Goal: Transaction & Acquisition: Purchase product/service

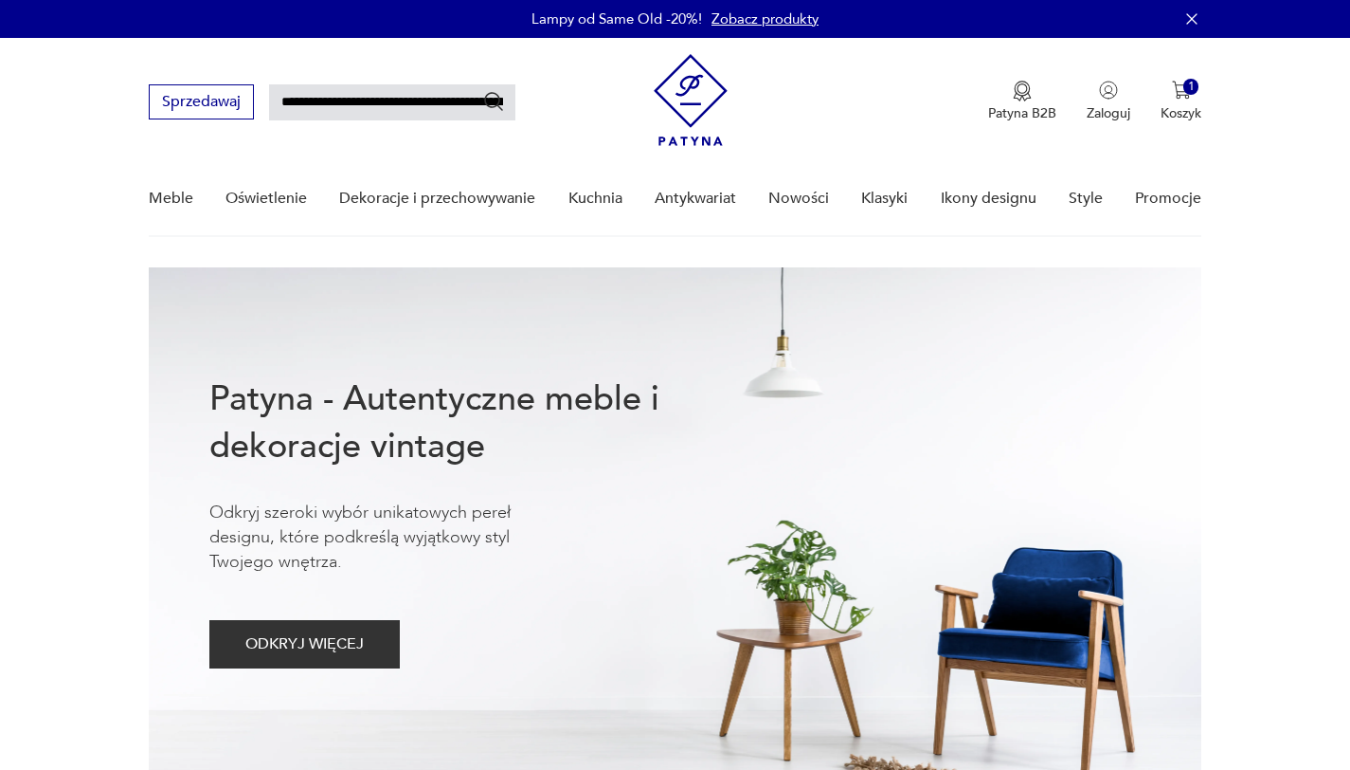
scroll to position [0, 129]
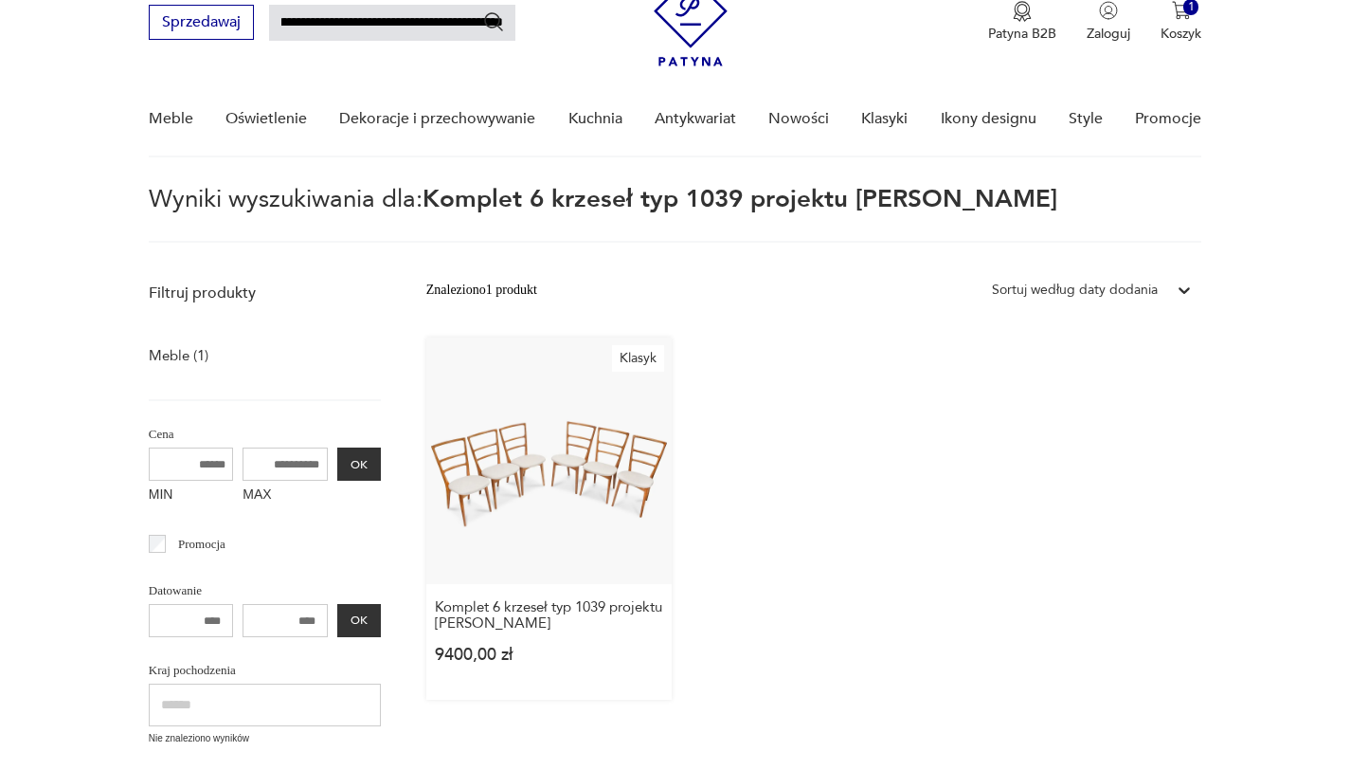
click at [592, 466] on link "Klasyk Komplet 6 krzeseł typ 1039 projektu [PERSON_NAME] 9400,00 zł" at bounding box center [549, 518] width 246 height 362
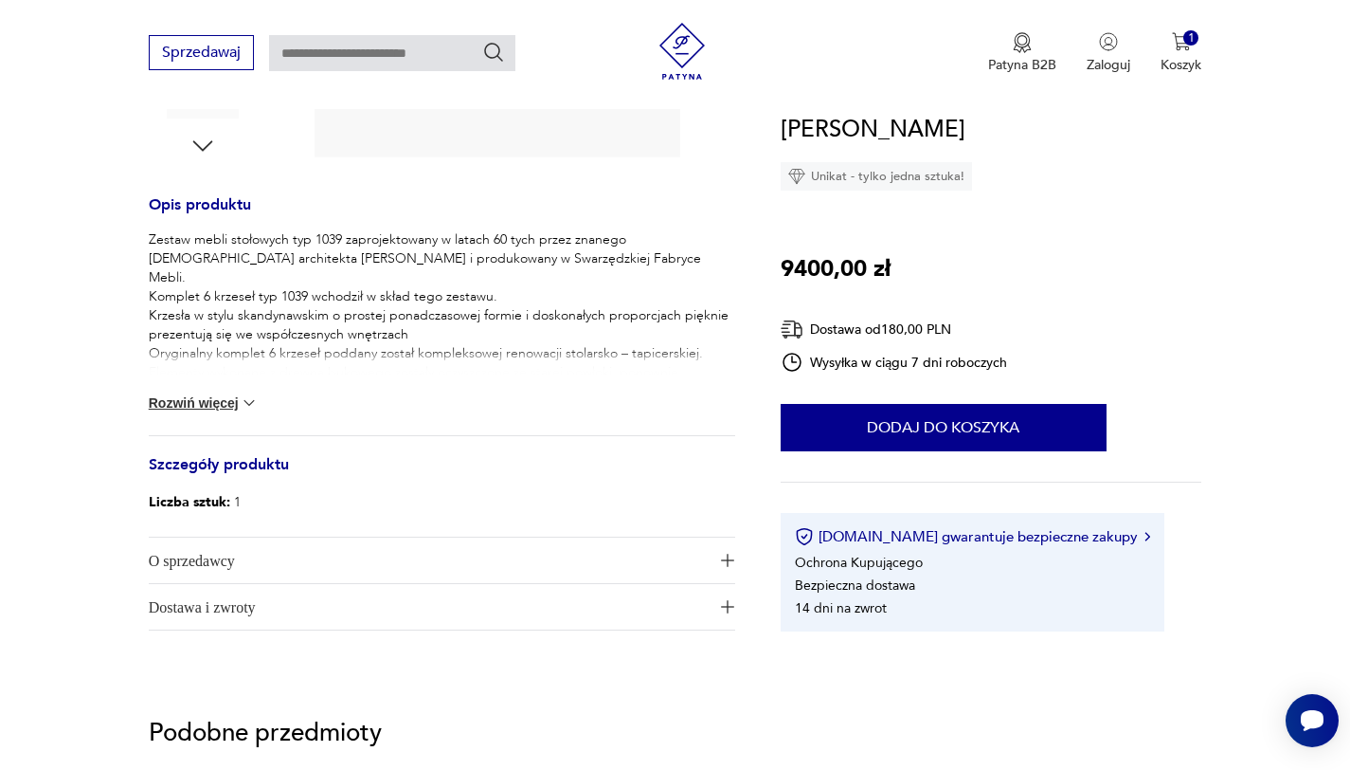
scroll to position [968, 0]
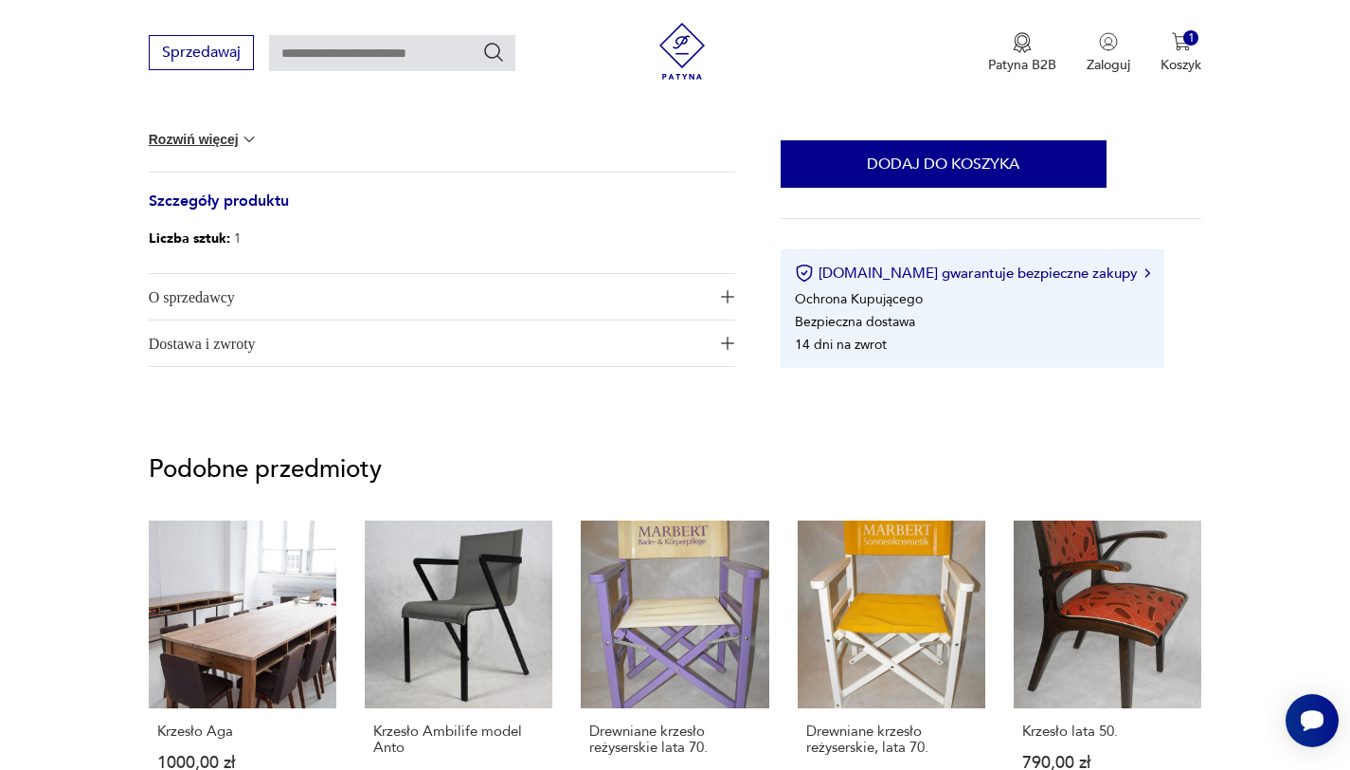
click at [289, 286] on span "O sprzedawcy" at bounding box center [429, 296] width 560 height 45
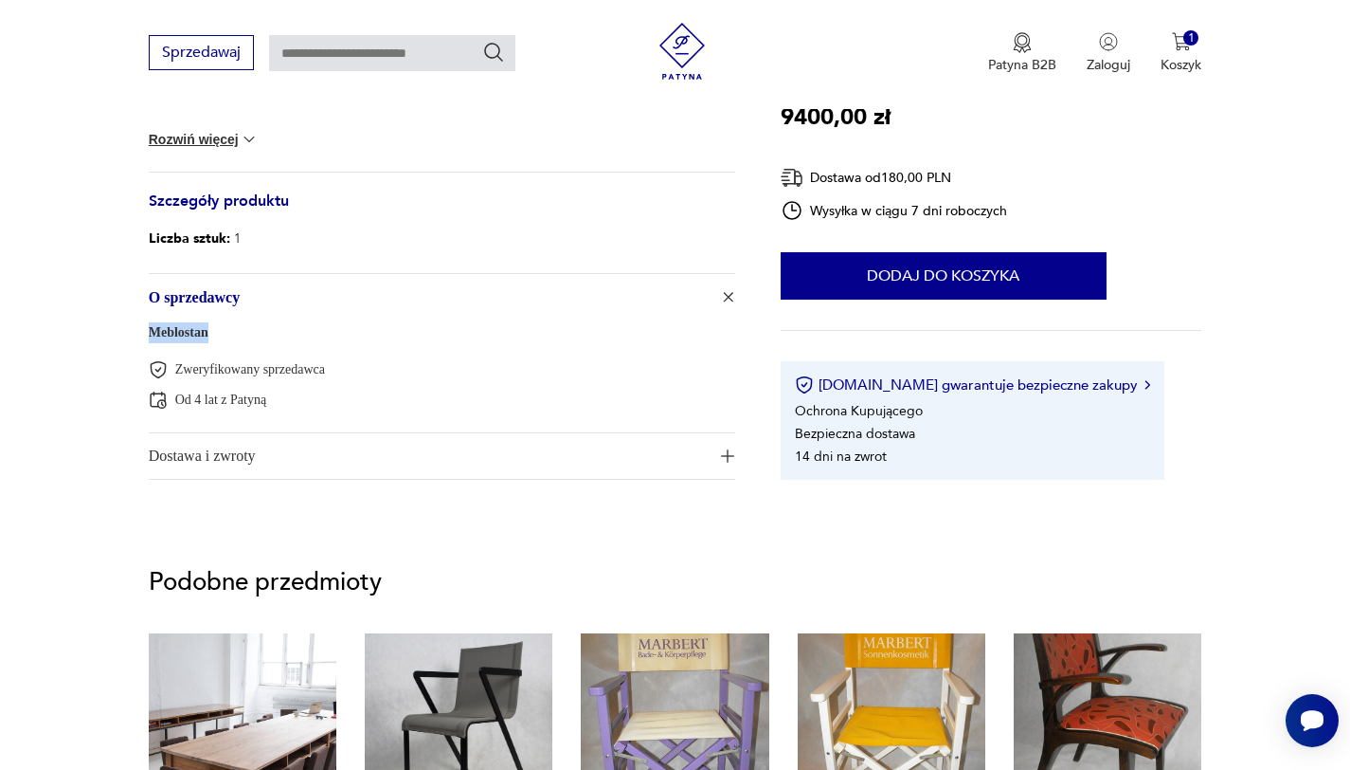
drag, startPoint x: 220, startPoint y: 329, endPoint x: 84, endPoint y: 334, distance: 135.6
copy link "Meblostan"
